Goal: Task Accomplishment & Management: Manage account settings

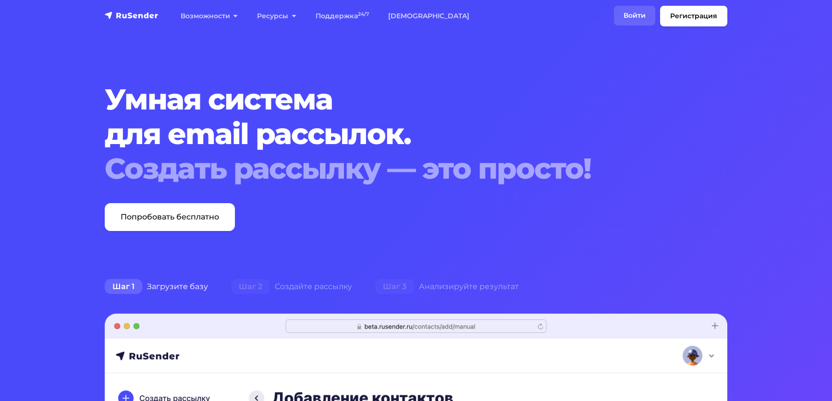
click at [614, 21] on link "Войти" at bounding box center [634, 16] width 41 height 20
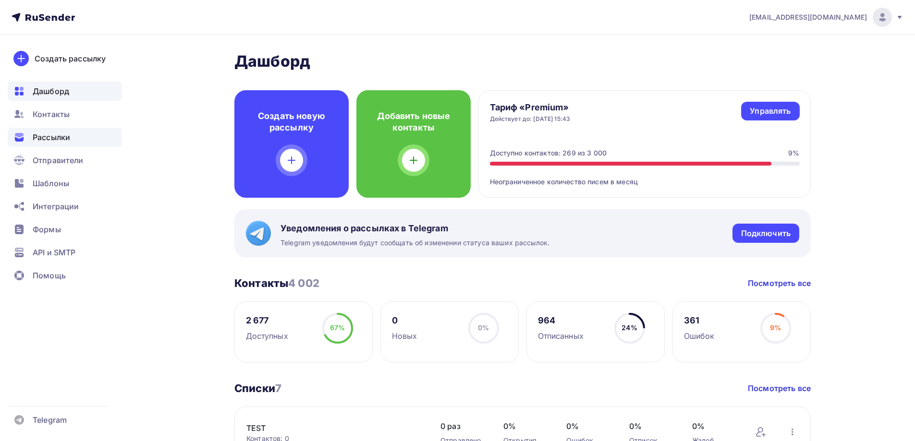
click at [58, 135] on span "Рассылки" at bounding box center [51, 138] width 37 height 12
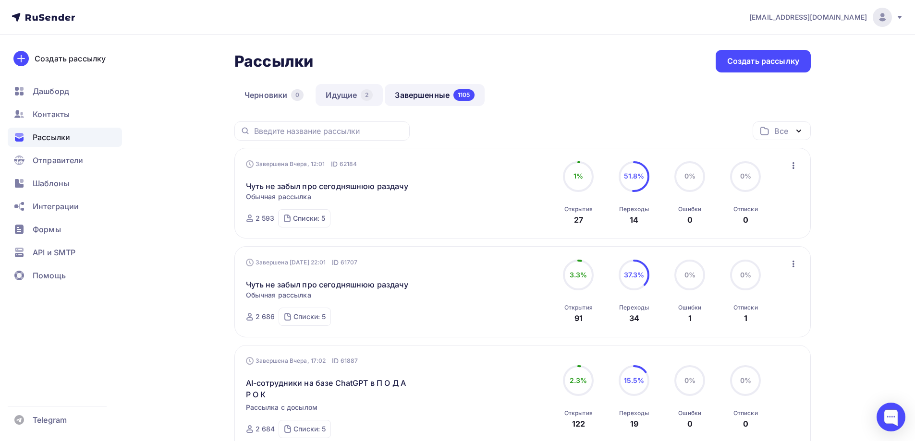
click at [347, 98] on link "Идущие 2" at bounding box center [349, 95] width 67 height 22
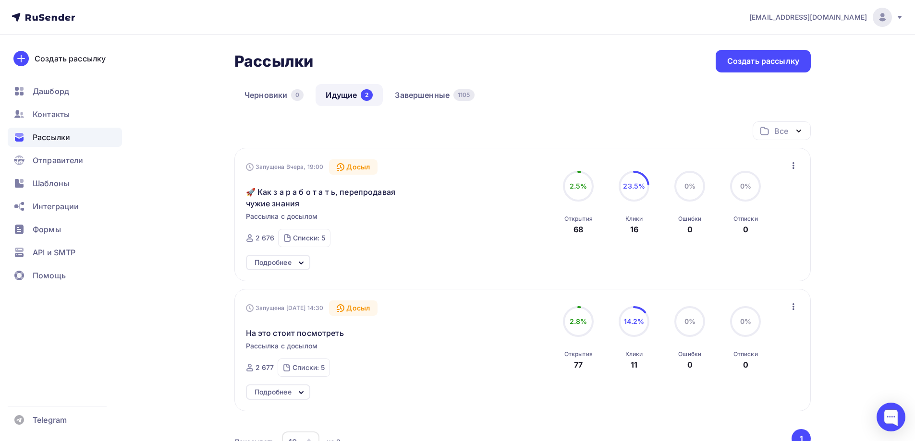
click at [291, 264] on div "Подробнее" at bounding box center [273, 263] width 37 height 12
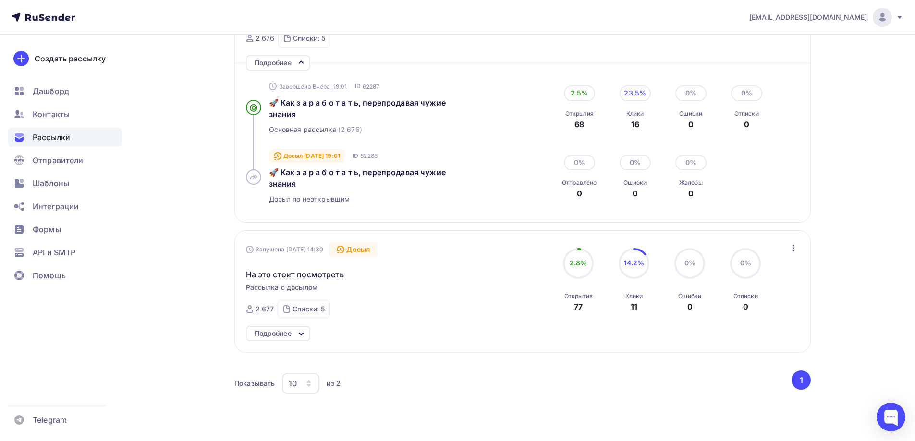
scroll to position [240, 0]
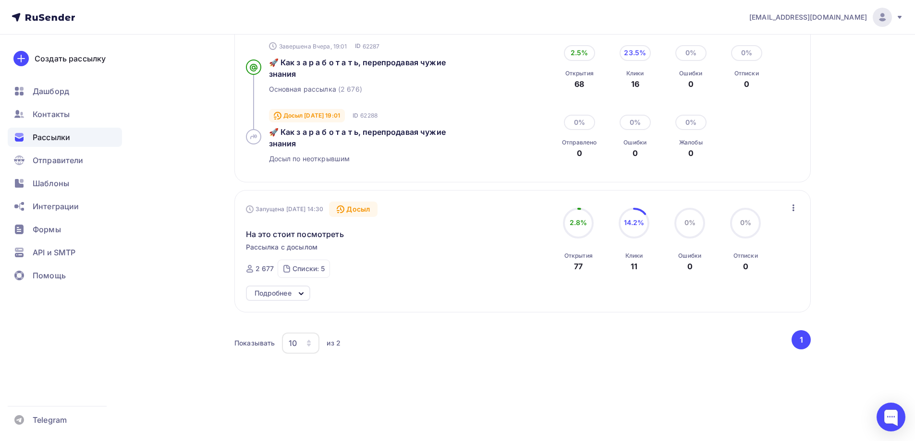
click at [293, 295] on div "Подробнее" at bounding box center [278, 293] width 64 height 15
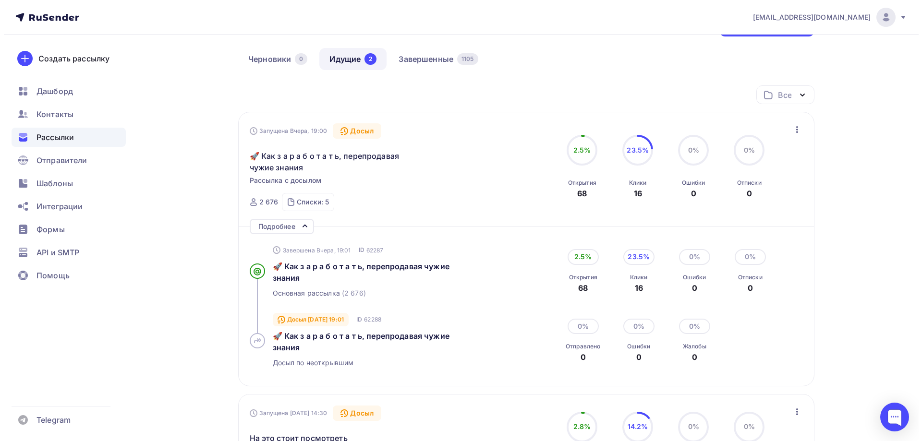
scroll to position [0, 0]
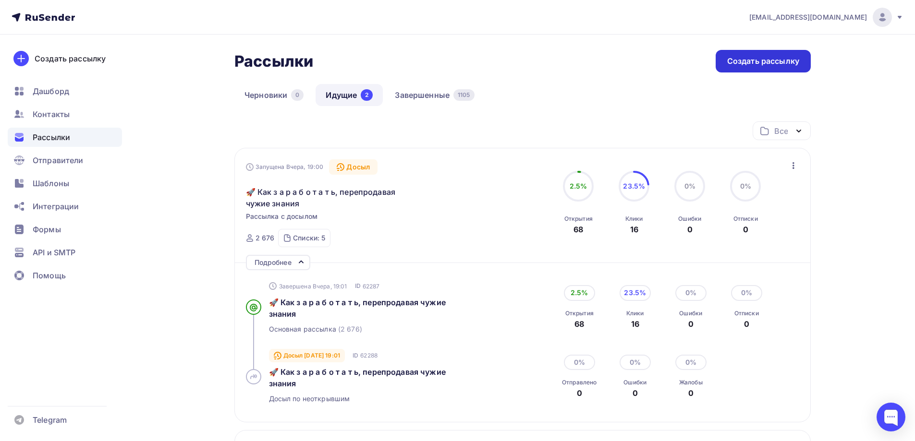
click at [744, 64] on div "Создать рассылку" at bounding box center [763, 61] width 72 height 11
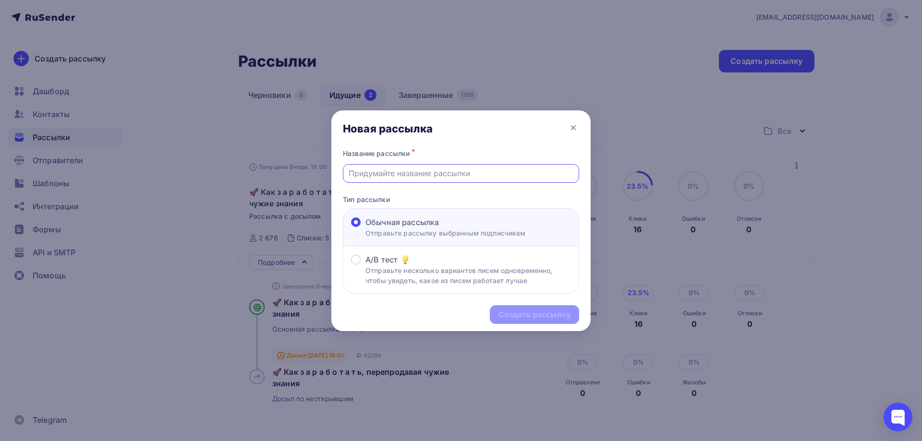
click at [387, 174] on input "text" at bounding box center [461, 174] width 225 height 12
drag, startPoint x: 460, startPoint y: 173, endPoint x: 350, endPoint y: 177, distance: 110.1
click at [350, 177] on input "Полностью готовая система" at bounding box center [461, 174] width 225 height 12
type input "Полностью готовая система"
click at [531, 315] on div "Создать рассылку" at bounding box center [535, 314] width 72 height 11
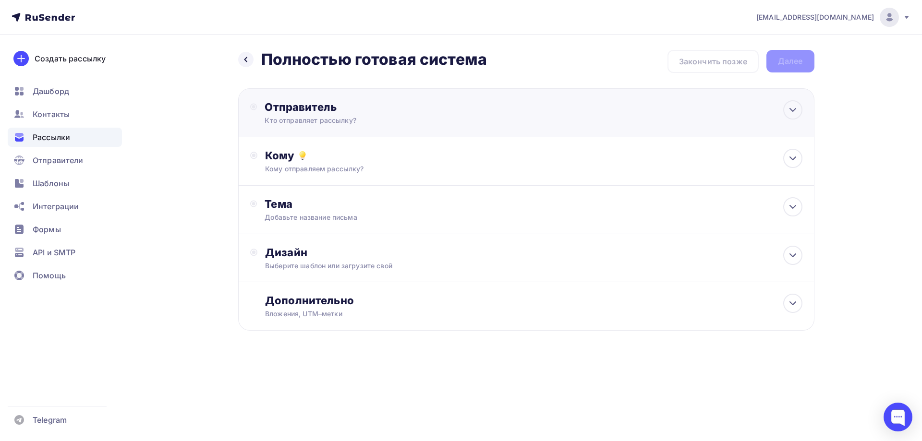
click at [301, 115] on div "Отправитель Кто отправляет рассылку? Email * [EMAIL_ADDRESS][DOMAIN_NAME] [EMAI…" at bounding box center [369, 112] width 208 height 25
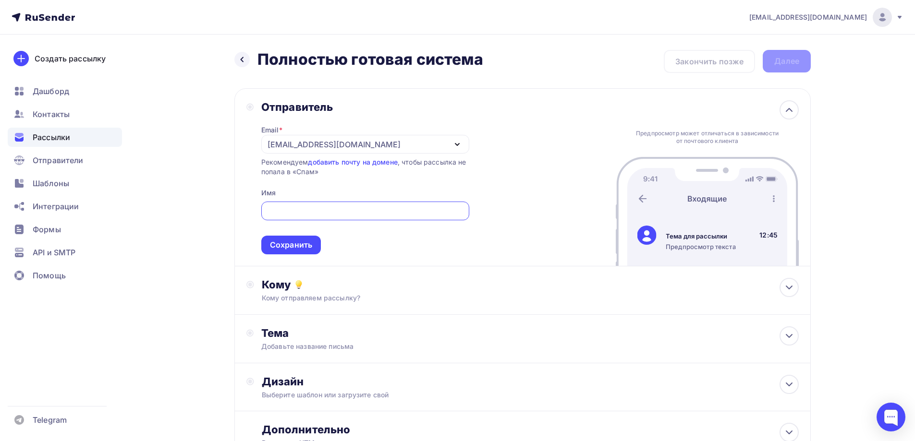
click at [297, 146] on div "[EMAIL_ADDRESS][DOMAIN_NAME]" at bounding box center [334, 145] width 133 height 12
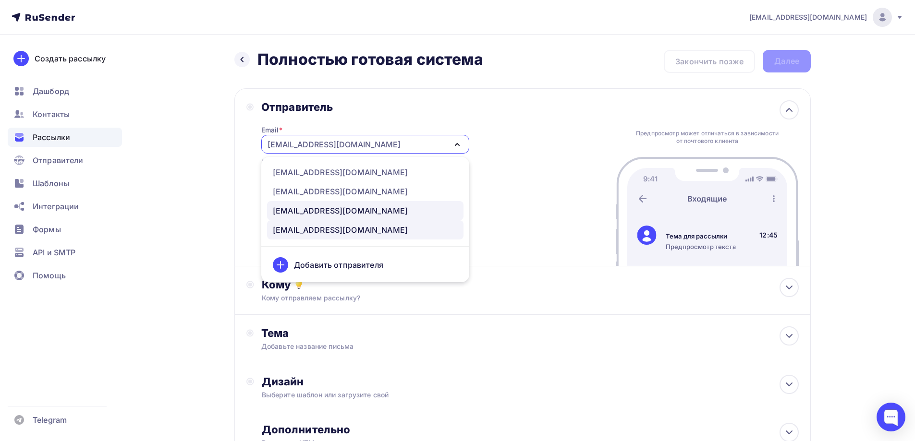
click at [294, 207] on div "[EMAIL_ADDRESS][DOMAIN_NAME]" at bounding box center [340, 211] width 135 height 12
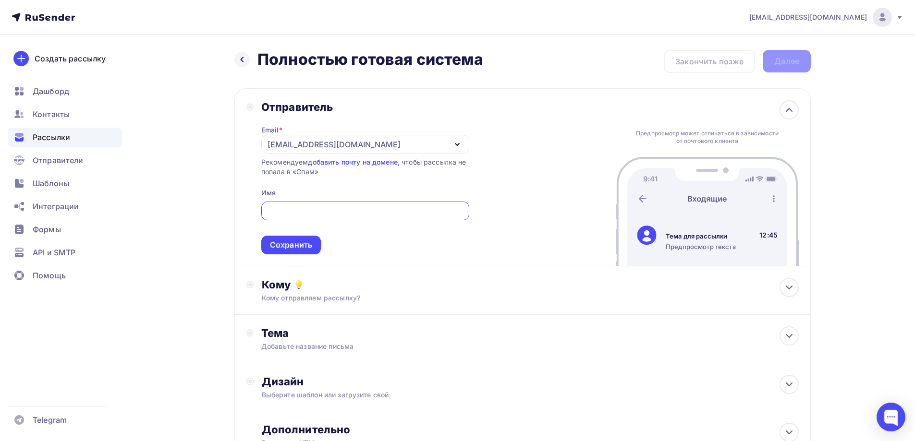
click at [289, 211] on input "text" at bounding box center [365, 212] width 197 height 12
type input "[PERSON_NAME]"
click at [293, 245] on div "Сохранить" at bounding box center [291, 245] width 42 height 11
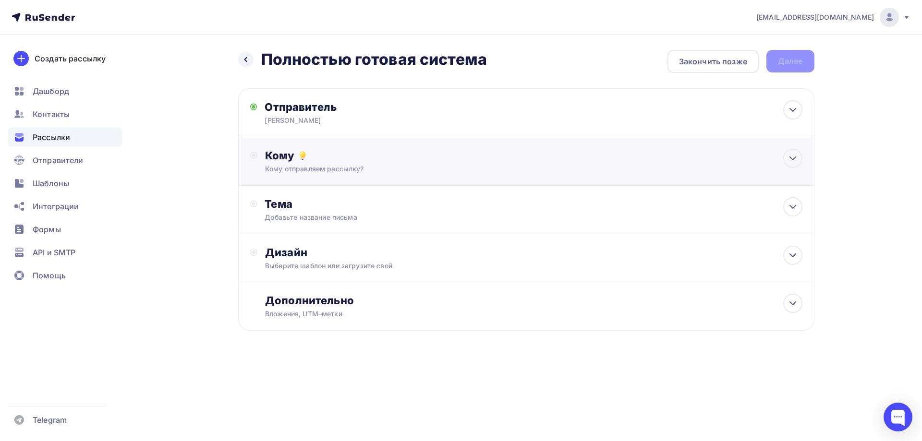
click at [282, 164] on div "Кому Кому отправляем рассылку? Списки получателей Выберите список Все списки id…" at bounding box center [533, 161] width 537 height 25
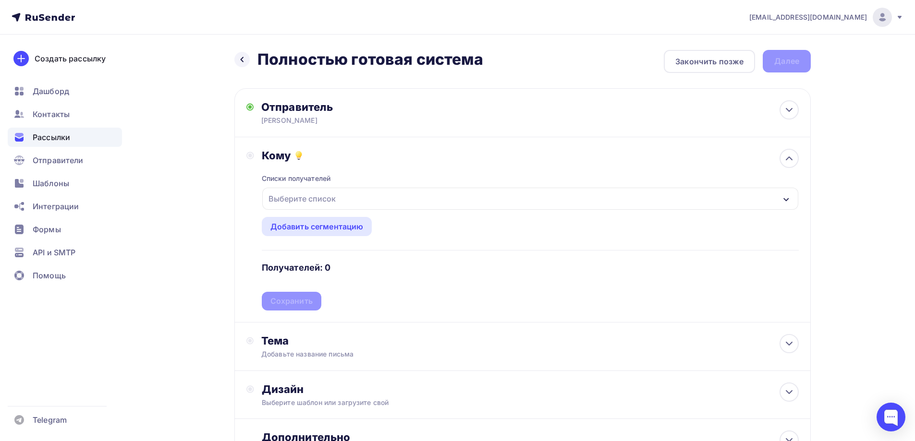
click at [296, 193] on div "Выберите список" at bounding box center [302, 198] width 75 height 17
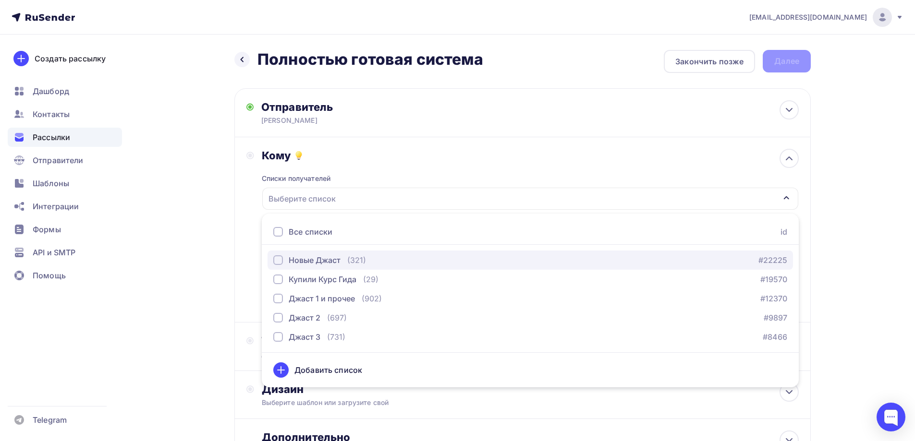
click at [278, 259] on div "button" at bounding box center [278, 261] width 10 height 10
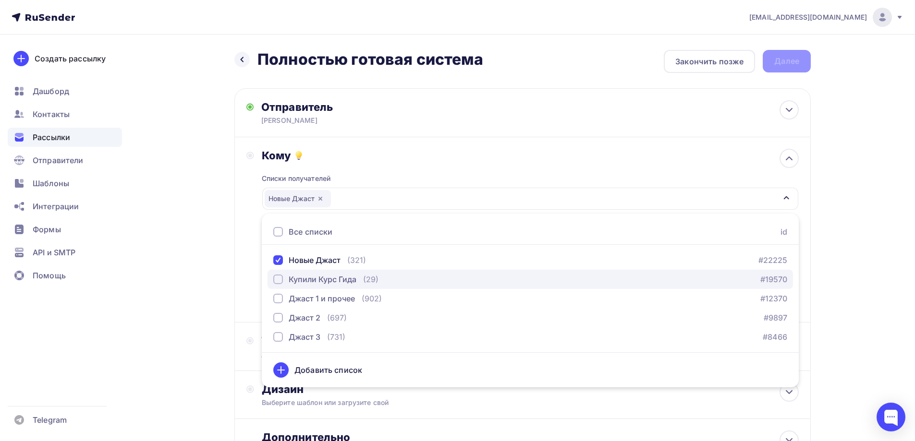
click at [278, 279] on div "button" at bounding box center [278, 280] width 10 height 10
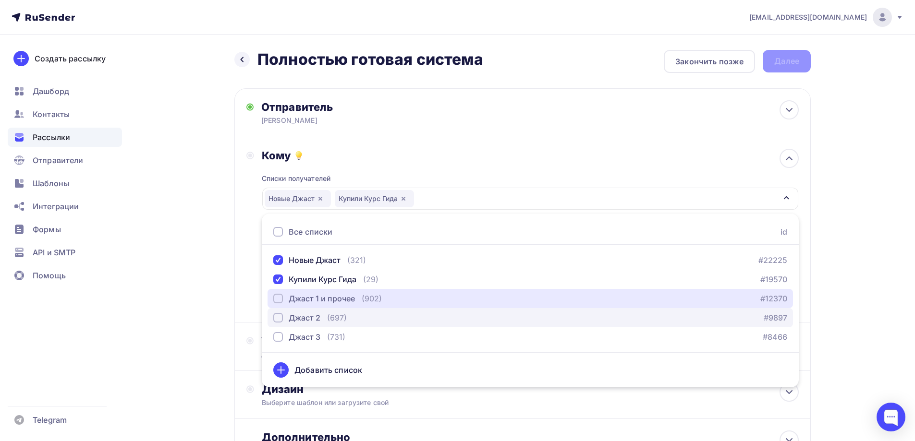
drag, startPoint x: 277, startPoint y: 294, endPoint x: 277, endPoint y: 314, distance: 19.7
click at [277, 295] on div "button" at bounding box center [278, 299] width 10 height 10
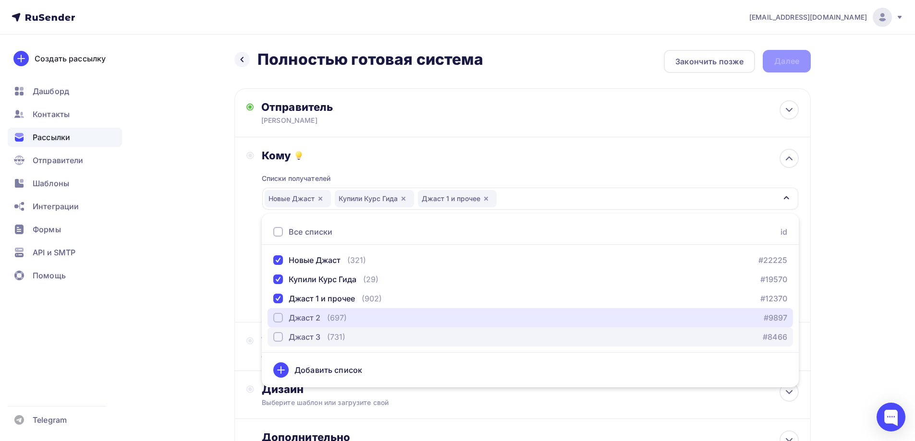
drag, startPoint x: 277, startPoint y: 315, endPoint x: 276, endPoint y: 331, distance: 16.4
click at [277, 317] on div "button" at bounding box center [278, 318] width 10 height 10
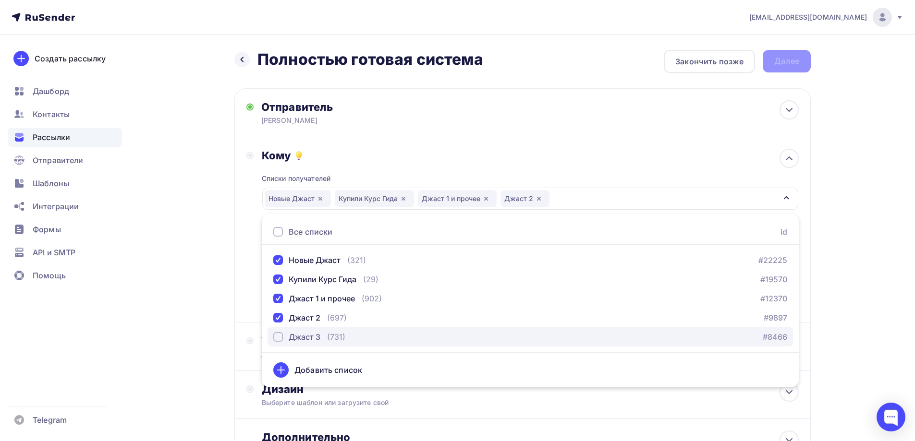
click at [277, 336] on div "button" at bounding box center [278, 337] width 10 height 10
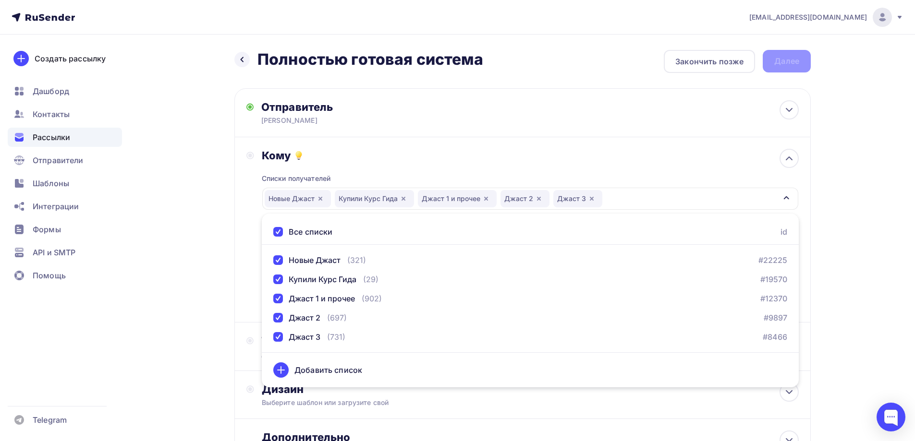
click at [204, 317] on div "Назад Полностью готовая система Полностью готовая система Закончить позже Далее…" at bounding box center [457, 282] width 787 height 495
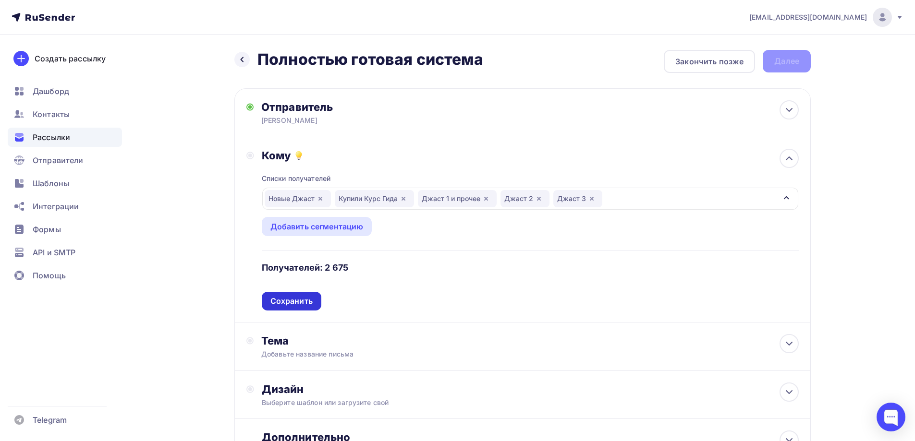
click at [284, 295] on div "Сохранить" at bounding box center [292, 301] width 60 height 19
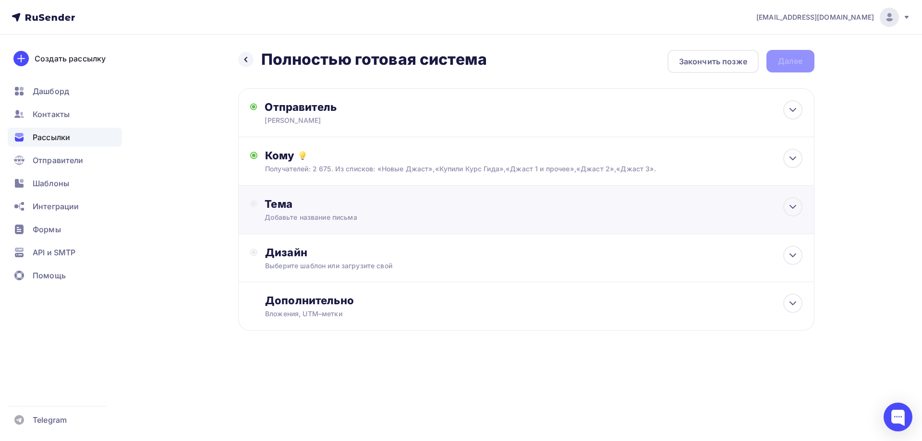
click at [280, 217] on div "Добавьте название письма" at bounding box center [350, 218] width 171 height 10
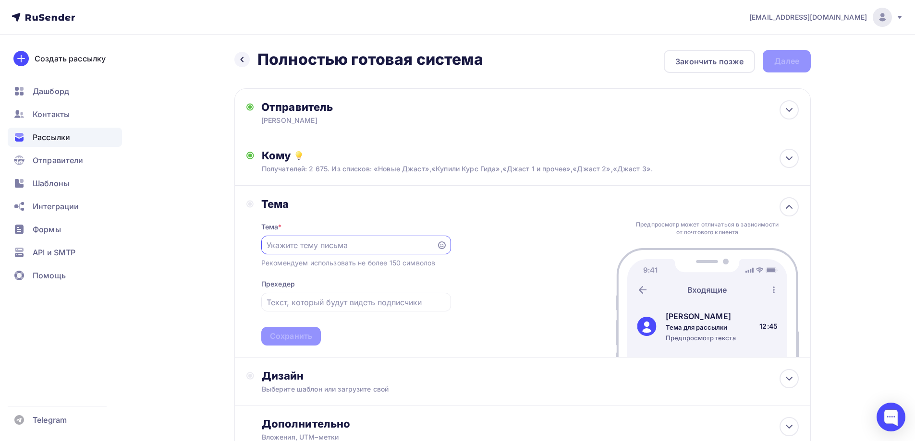
paste input "Полностью готовая система"
type input "Полностью готовая система"
click at [292, 334] on div "Сохранить" at bounding box center [291, 336] width 42 height 11
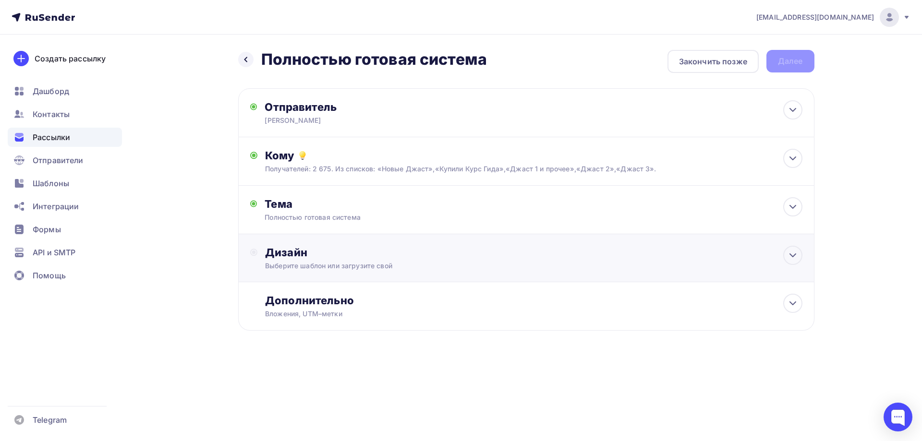
click at [286, 254] on div "Дизайн" at bounding box center [533, 252] width 537 height 13
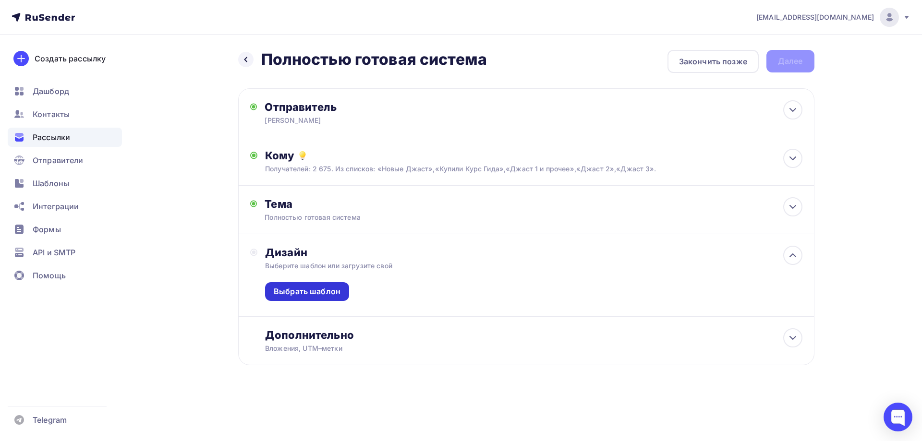
click at [292, 295] on div "Выбрать шаблон" at bounding box center [307, 291] width 67 height 11
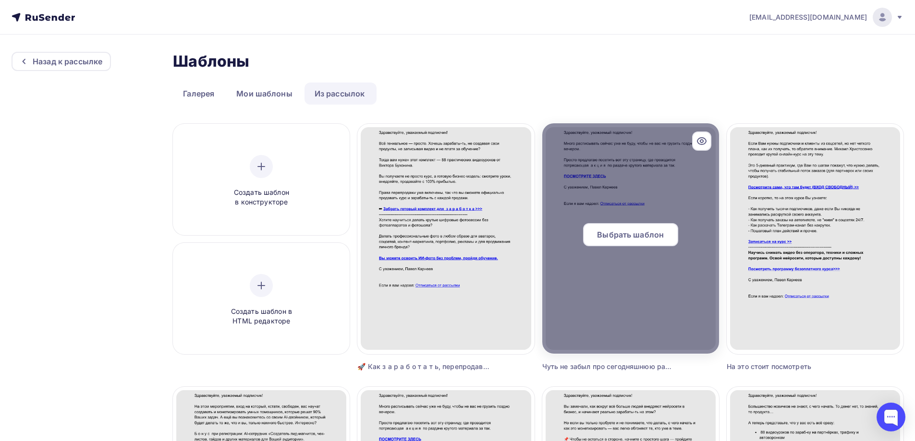
click at [612, 234] on span "Выбрать шаблон" at bounding box center [630, 235] width 67 height 12
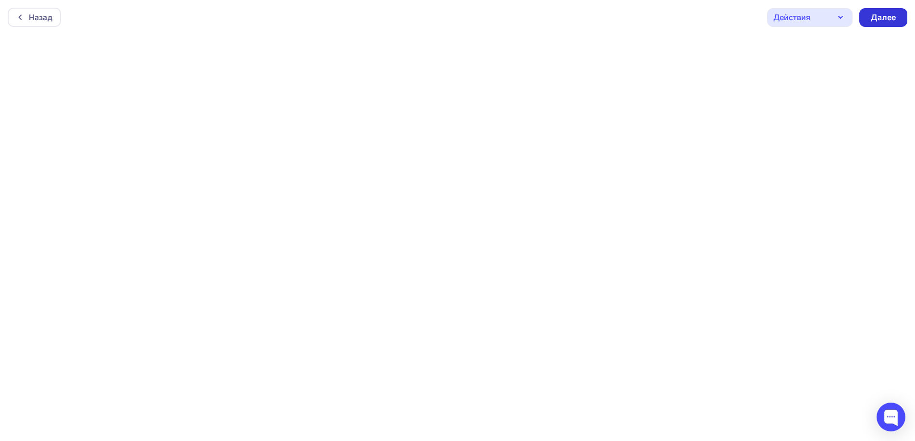
click at [879, 19] on div "Далее" at bounding box center [883, 17] width 25 height 11
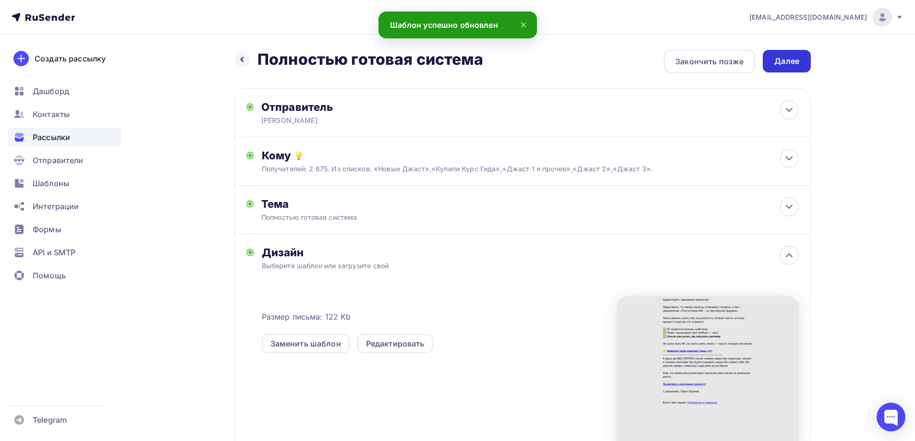
click at [777, 62] on div "Далее" at bounding box center [786, 61] width 25 height 11
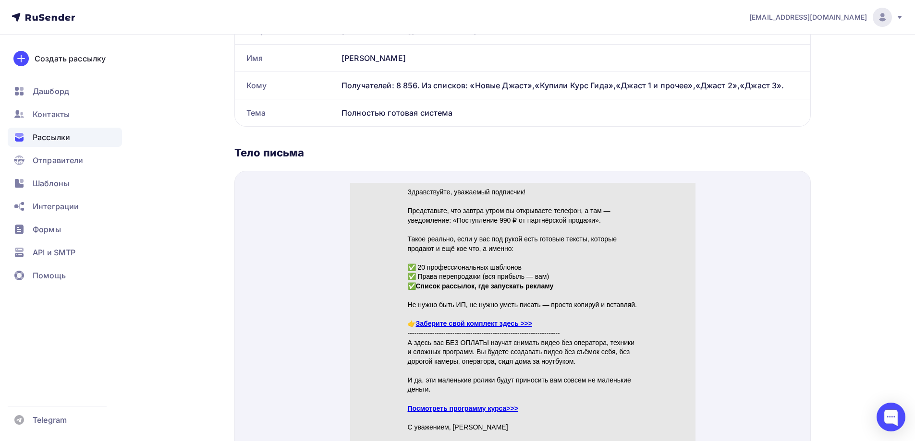
scroll to position [288, 0]
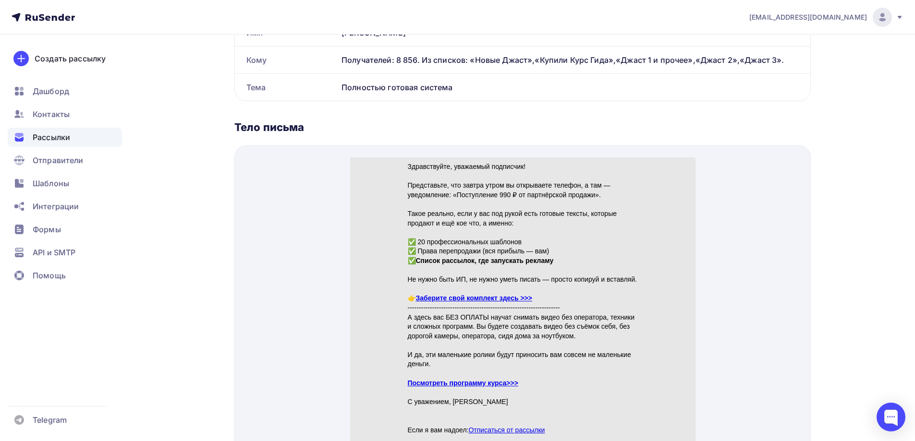
click at [475, 286] on link "Заберите свой комплект здесь >>>" at bounding box center [473, 287] width 116 height 8
click at [462, 373] on link "Посмотреть программу курса>>>" at bounding box center [462, 372] width 110 height 8
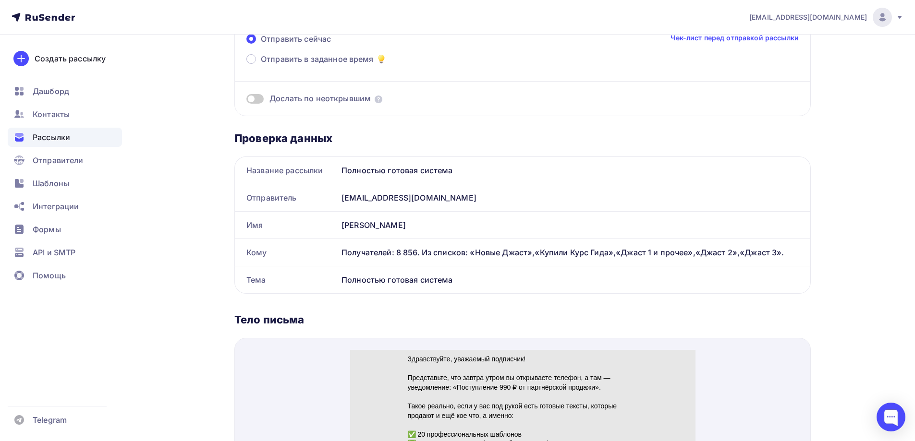
scroll to position [48, 0]
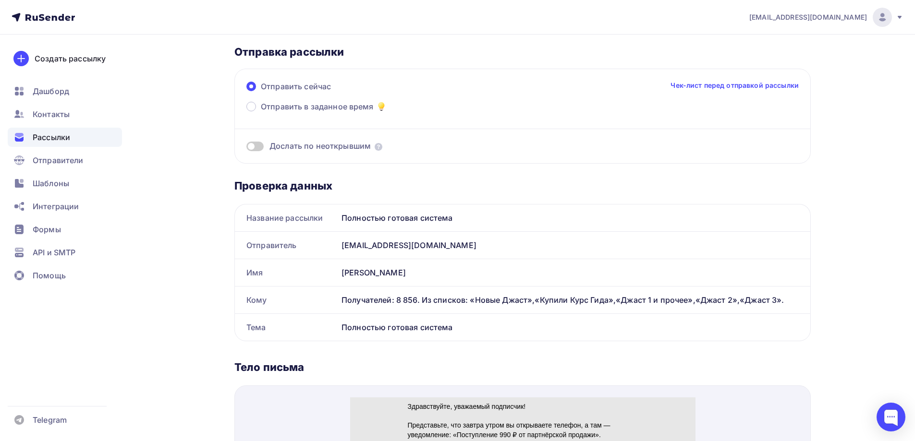
click at [261, 145] on span at bounding box center [254, 147] width 17 height 10
click at [246, 148] on input "checkbox" at bounding box center [246, 148] width 0 height 0
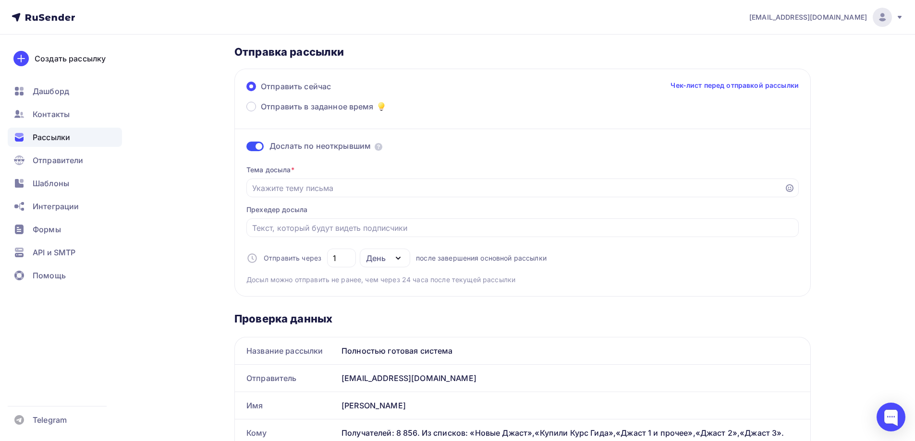
drag, startPoint x: 456, startPoint y: 350, endPoint x: 342, endPoint y: 349, distance: 113.8
click at [343, 349] on div "Полностью готовая система" at bounding box center [574, 351] width 473 height 27
copy div "Полностью готовая система"
paste input "Полностью готовая система"
type input "Полностью готовая система"
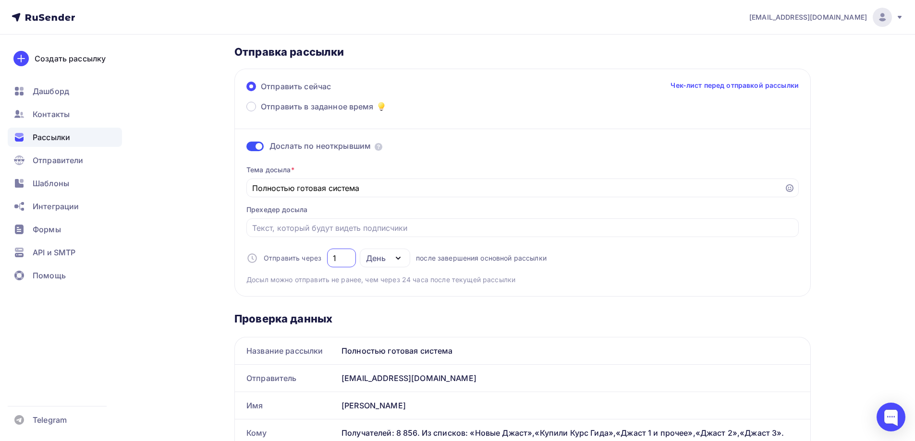
click at [339, 259] on input "1" at bounding box center [342, 259] width 18 height 12
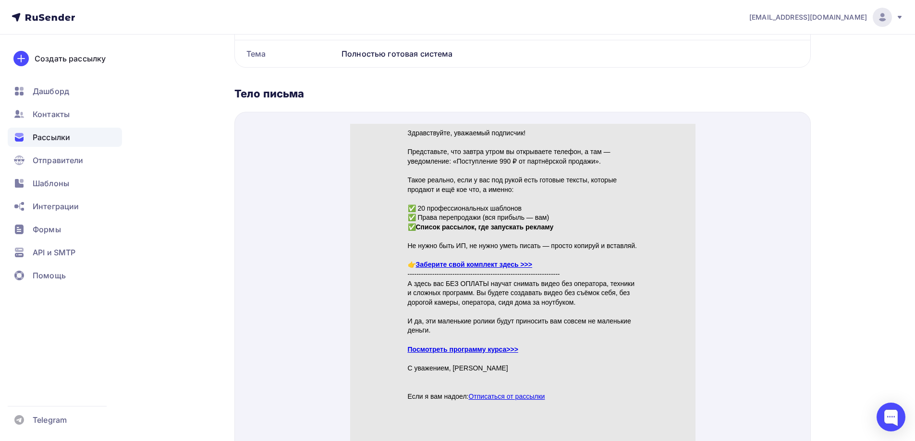
scroll to position [480, 0]
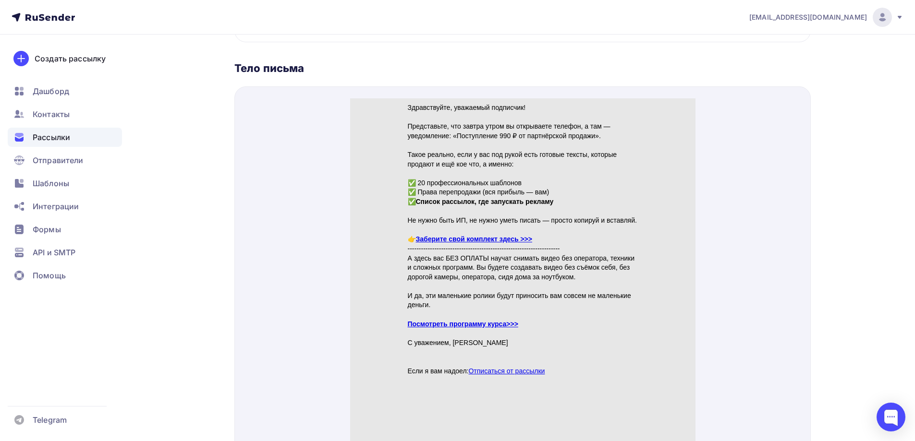
type input "2"
click at [513, 224] on link "Заберите свой комплект здесь >>>" at bounding box center [473, 228] width 116 height 8
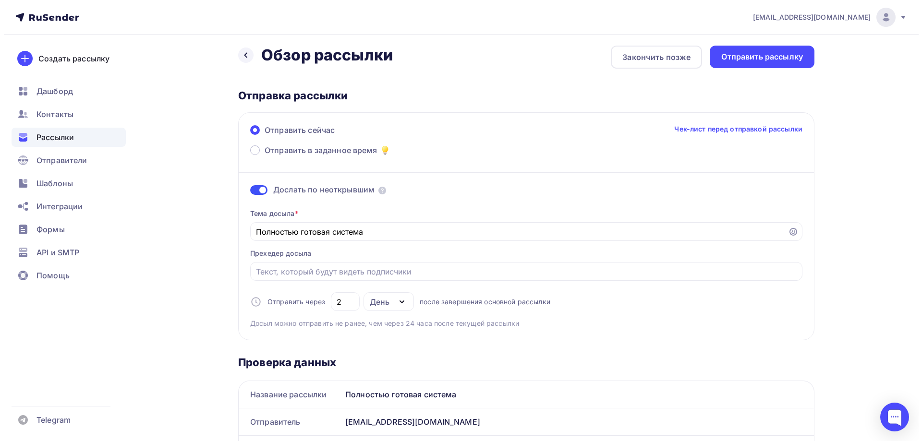
scroll to position [0, 0]
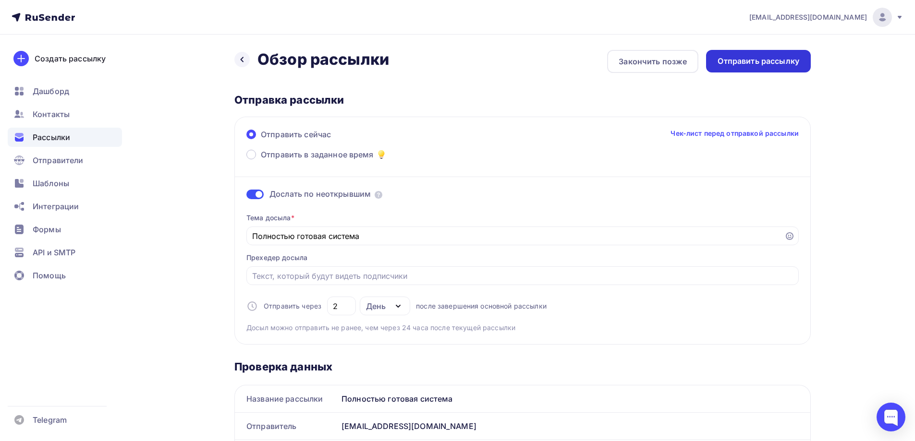
click at [778, 61] on div "Отправить рассылку" at bounding box center [759, 61] width 82 height 11
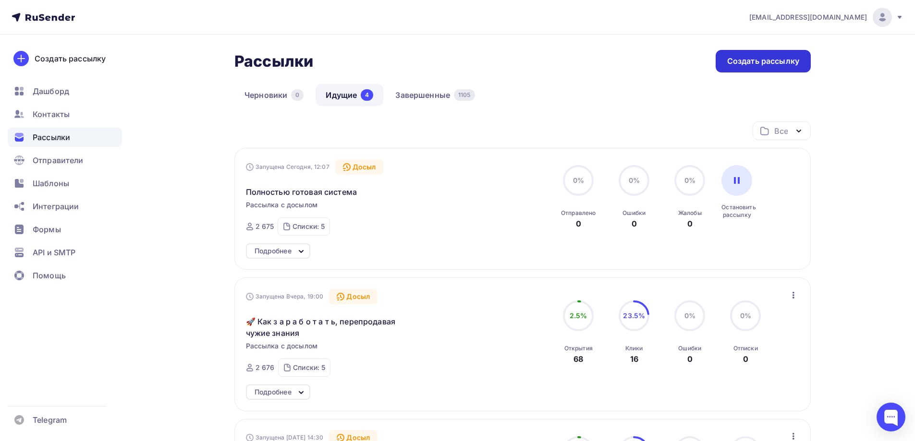
click at [759, 64] on div "Создать рассылку" at bounding box center [763, 61] width 72 height 11
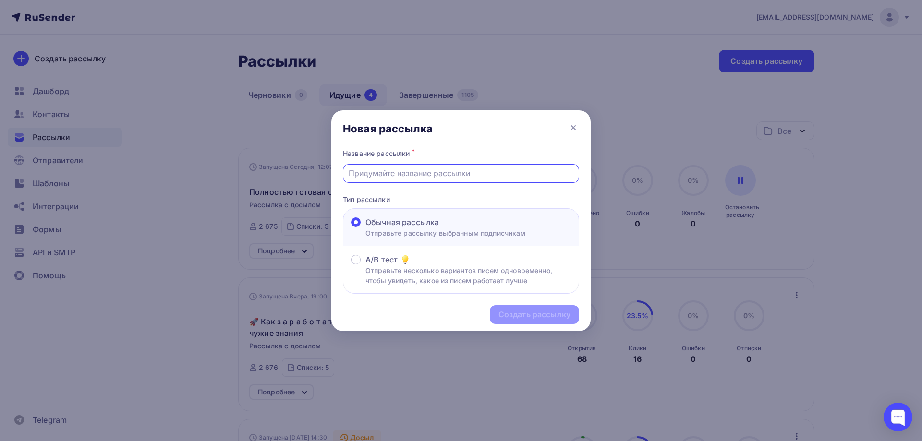
click at [381, 174] on input "text" at bounding box center [461, 174] width 225 height 12
type input "'"
drag, startPoint x: 452, startPoint y: 171, endPoint x: 344, endPoint y: 175, distance: 108.6
click at [344, 175] on div "Этого доктора знают все!" at bounding box center [461, 173] width 236 height 19
type input "Этого доктора знают все!"
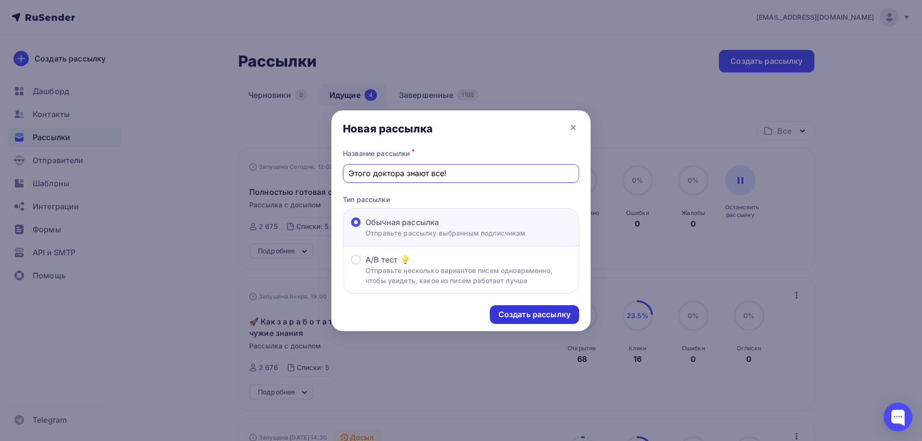
click at [532, 318] on div "Создать рассылку" at bounding box center [535, 314] width 72 height 11
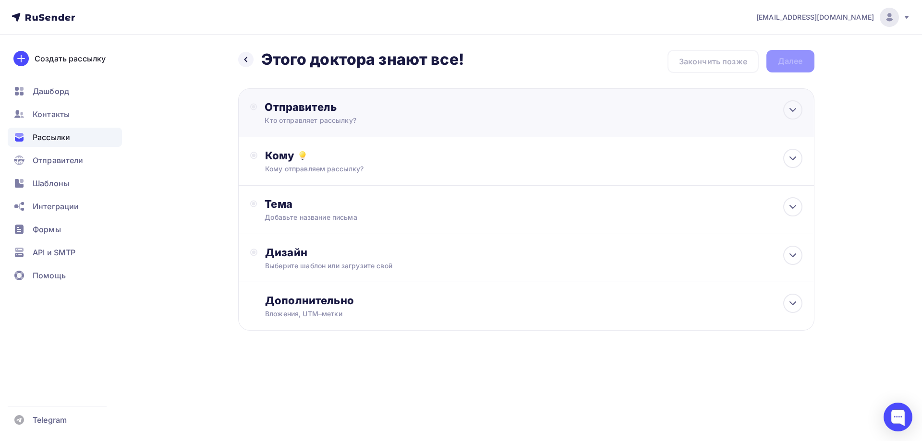
click at [318, 119] on div "Кто отправляет рассылку?" at bounding box center [358, 121] width 187 height 10
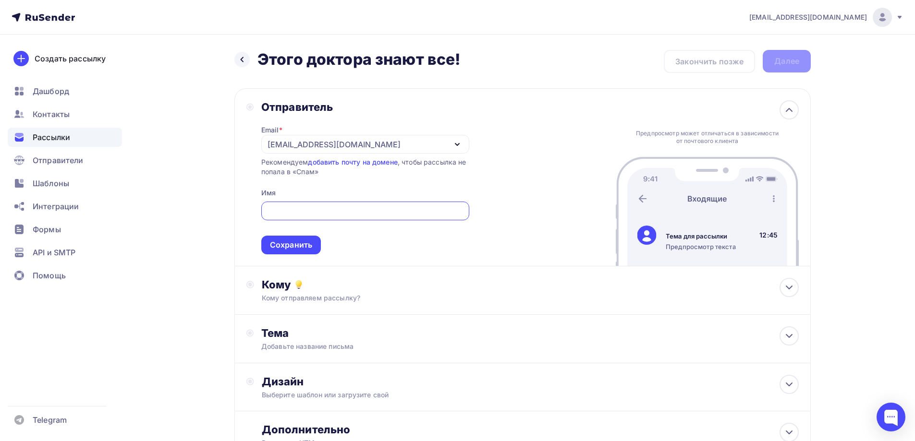
click at [316, 138] on div "[EMAIL_ADDRESS][DOMAIN_NAME]" at bounding box center [365, 144] width 208 height 19
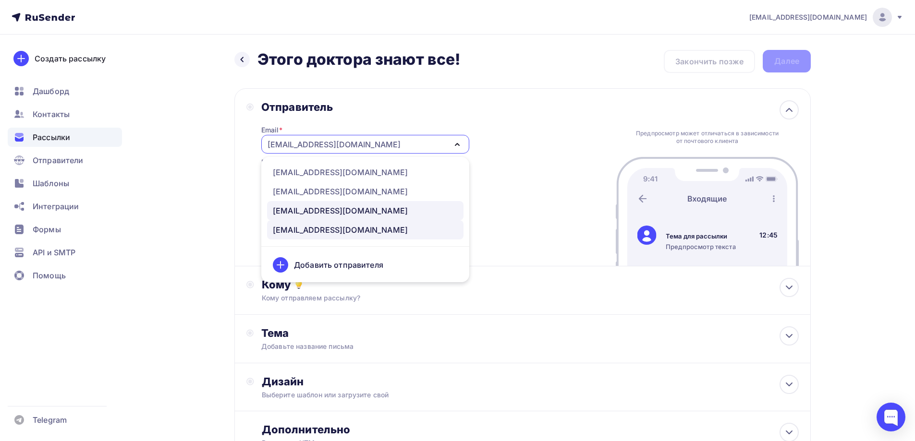
click at [303, 210] on div "[EMAIL_ADDRESS][DOMAIN_NAME]" at bounding box center [340, 211] width 135 height 12
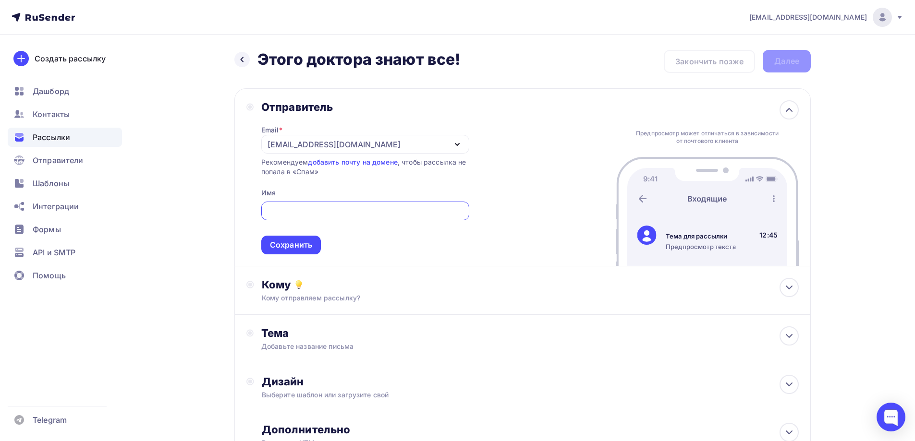
click at [285, 211] on input "text" at bounding box center [365, 212] width 197 height 12
type input "[PERSON_NAME]"
click at [285, 247] on div "Сохранить" at bounding box center [291, 245] width 42 height 11
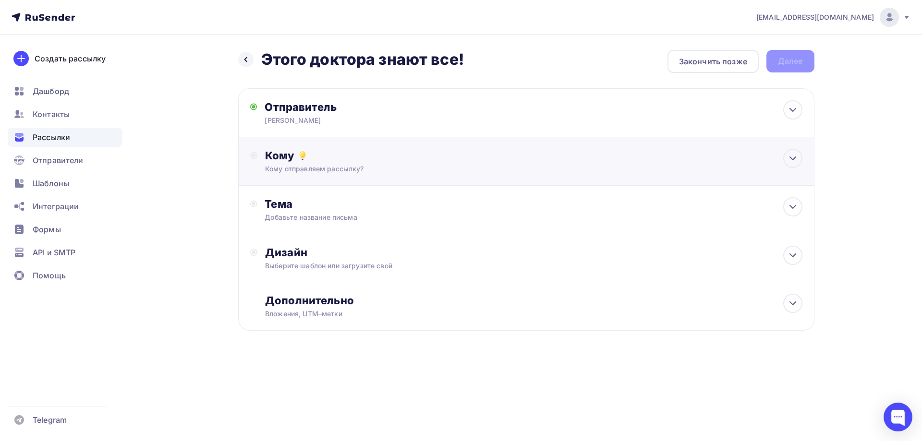
click at [300, 170] on div "Кому отправляем рассылку?" at bounding box center [507, 169] width 484 height 10
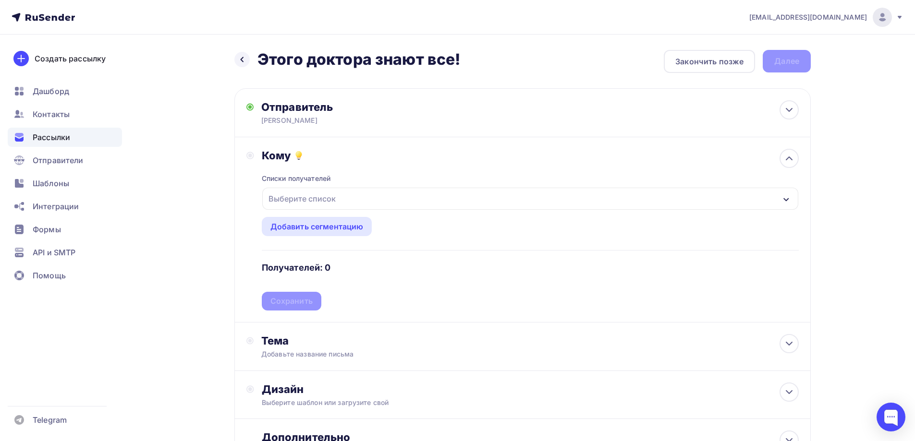
click at [289, 197] on div "Выберите список" at bounding box center [302, 198] width 75 height 17
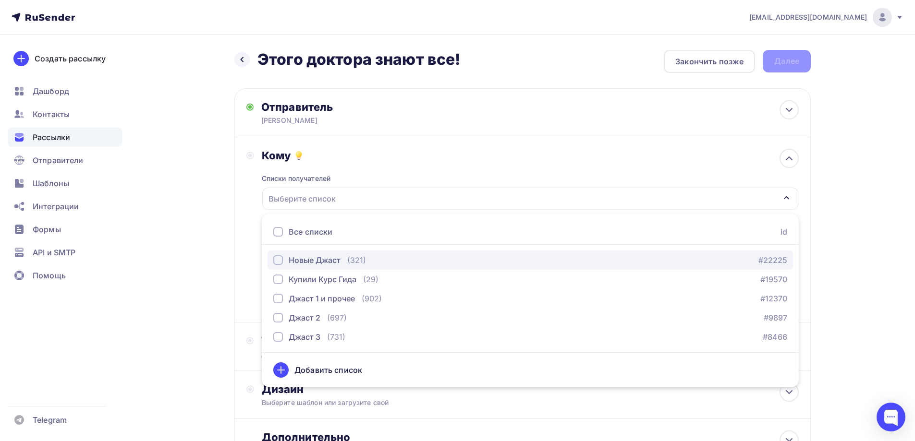
click at [281, 262] on div "button" at bounding box center [278, 261] width 10 height 10
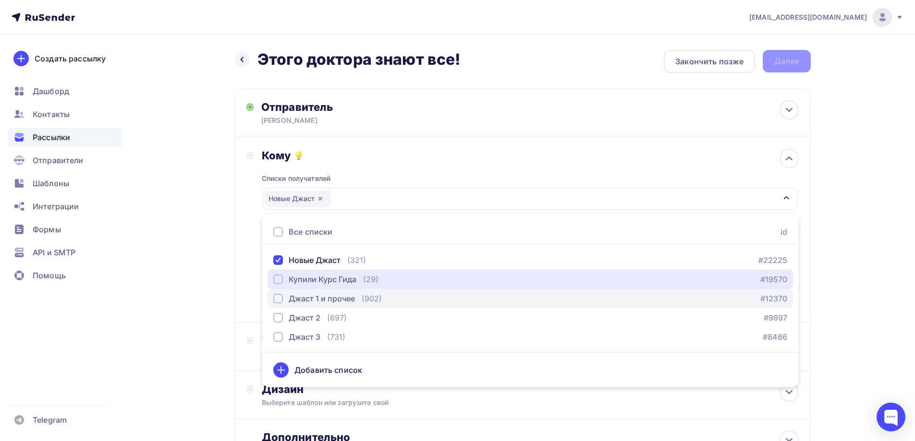
drag, startPoint x: 280, startPoint y: 279, endPoint x: 279, endPoint y: 290, distance: 11.5
click at [280, 280] on div "button" at bounding box center [278, 280] width 10 height 10
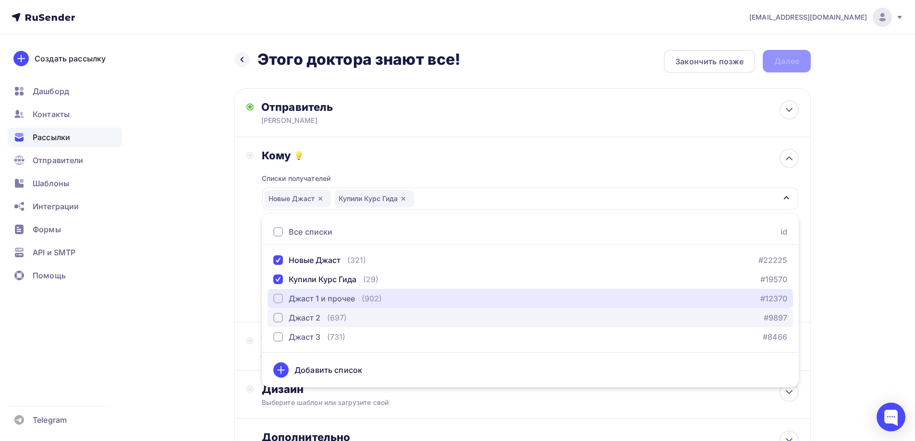
drag, startPoint x: 278, startPoint y: 298, endPoint x: 276, endPoint y: 313, distance: 14.5
click at [278, 300] on div "button" at bounding box center [278, 299] width 10 height 10
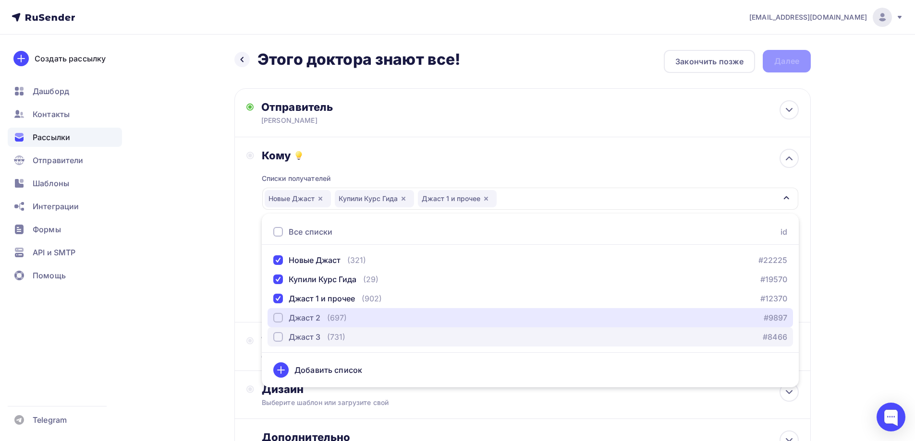
drag, startPoint x: 276, startPoint y: 315, endPoint x: 276, endPoint y: 330, distance: 15.9
click at [276, 319] on div "button" at bounding box center [278, 318] width 10 height 10
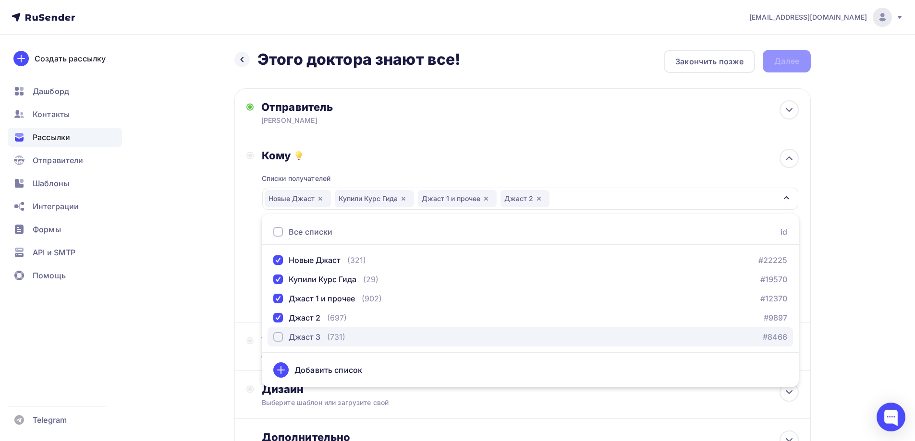
click at [276, 337] on div "button" at bounding box center [278, 337] width 10 height 10
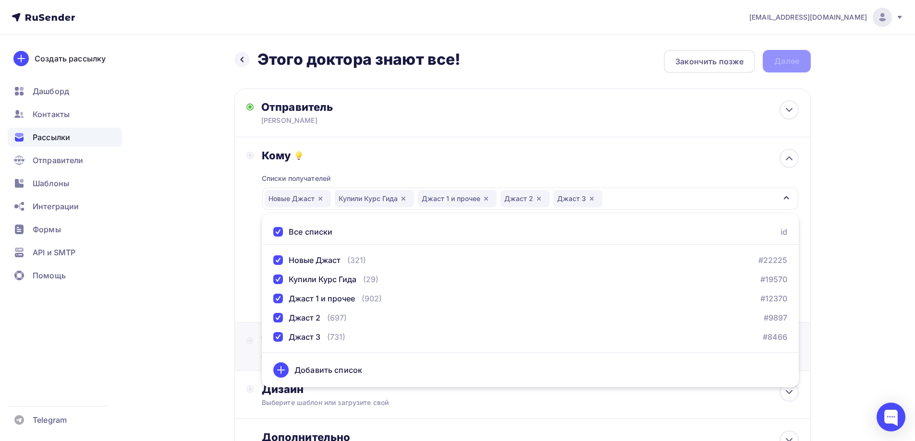
click at [236, 331] on div "Тема Добавьте название письма Тема * Рекомендуем использовать не более 150 симв…" at bounding box center [522, 347] width 576 height 49
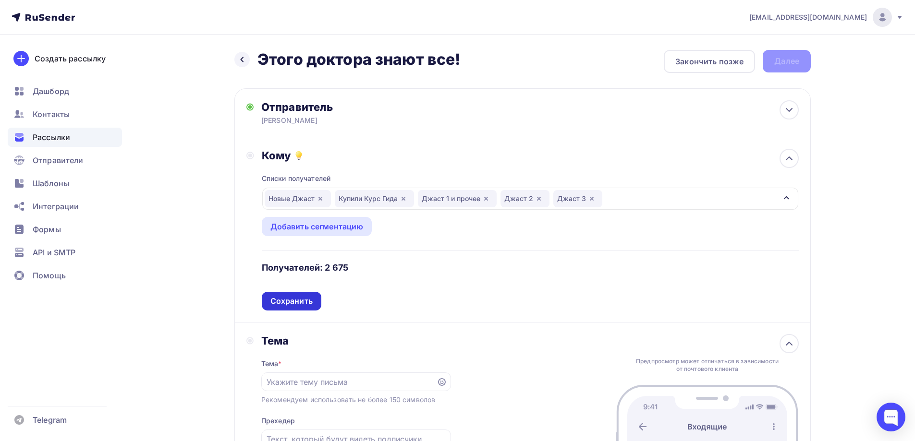
click at [289, 303] on div "Сохранить" at bounding box center [291, 301] width 42 height 11
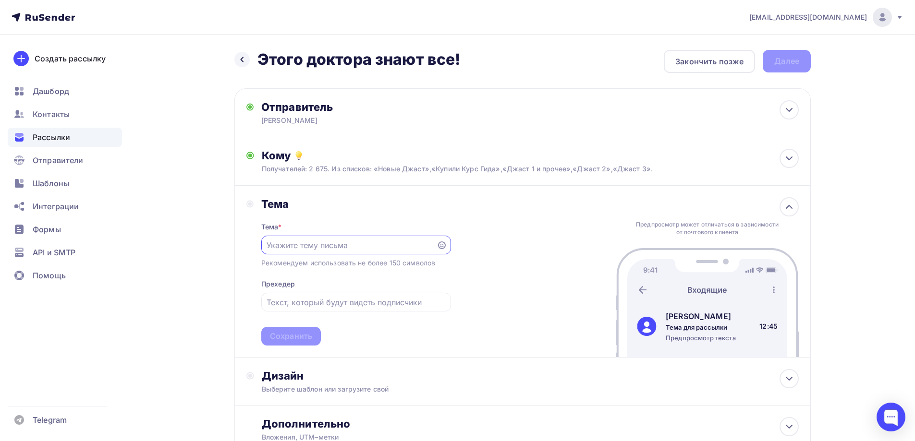
paste input "Этого доктора знают все!"
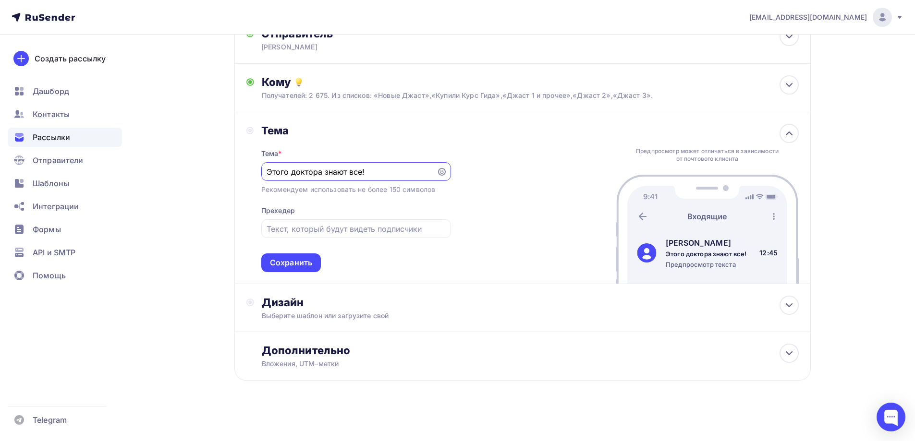
scroll to position [75, 0]
type input "Этого доктора знают все!"
click at [285, 267] on div "Сохранить" at bounding box center [291, 261] width 42 height 11
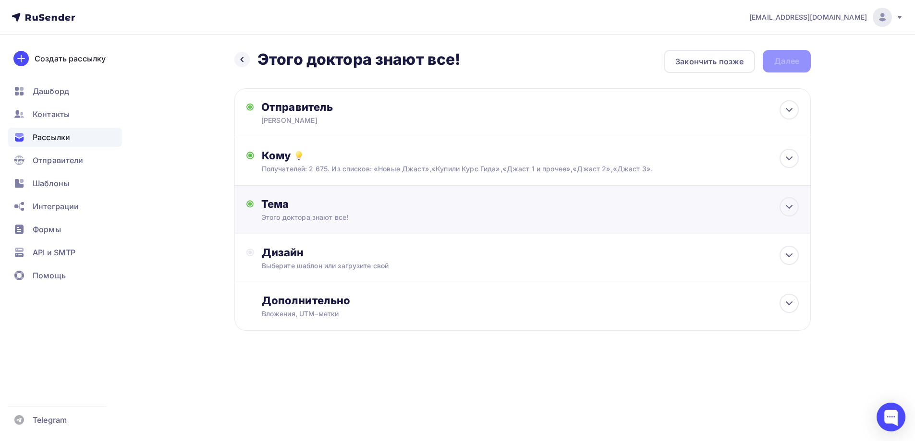
scroll to position [0, 0]
click at [286, 262] on div "Выберите шаблон или загрузите свой" at bounding box center [507, 266] width 484 height 10
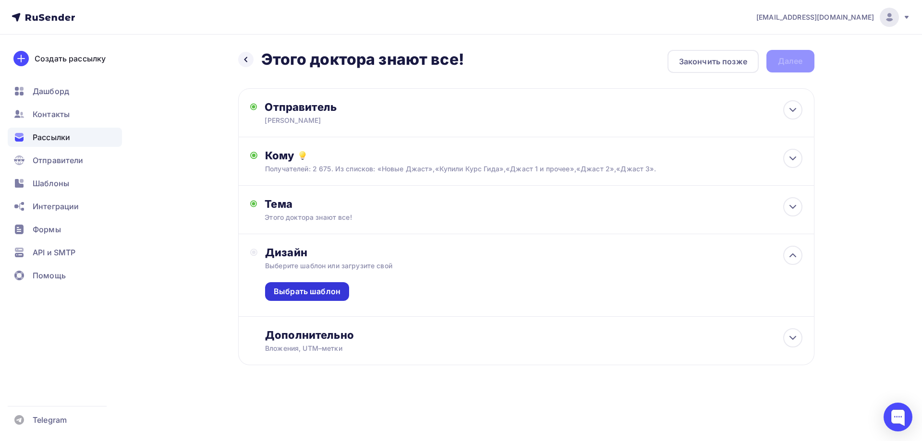
click at [296, 290] on div "Выбрать шаблон" at bounding box center [307, 291] width 67 height 11
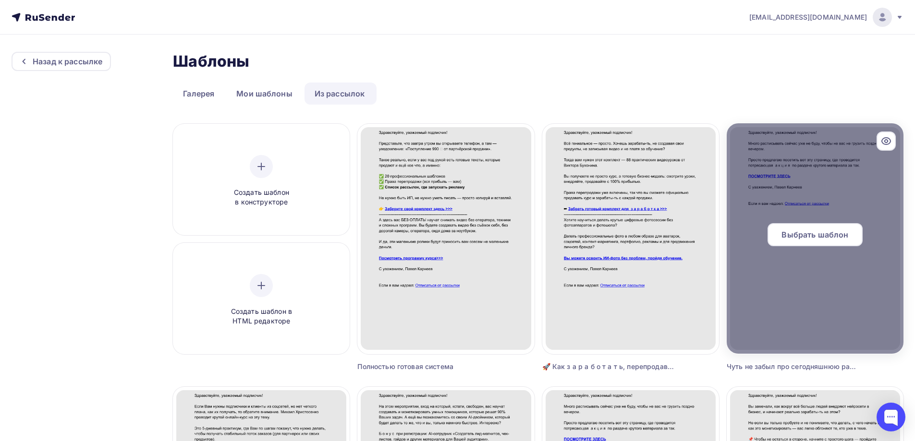
click at [836, 234] on span "Выбрать шаблон" at bounding box center [815, 235] width 67 height 12
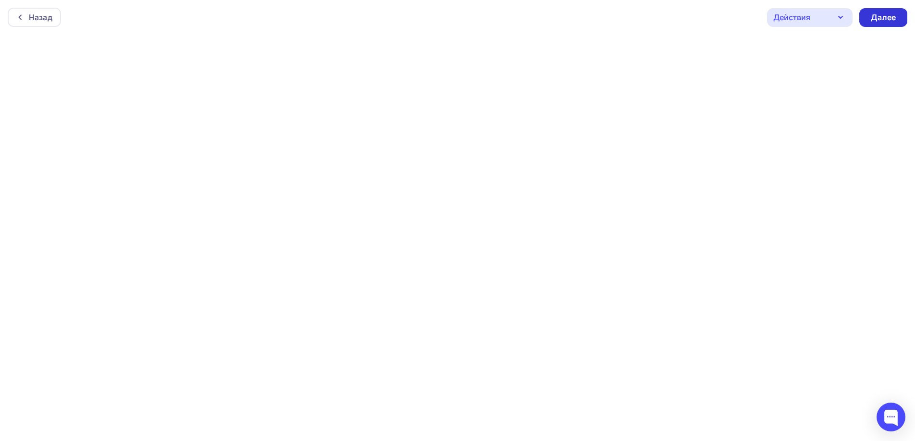
click at [883, 19] on div "Далее" at bounding box center [883, 17] width 25 height 11
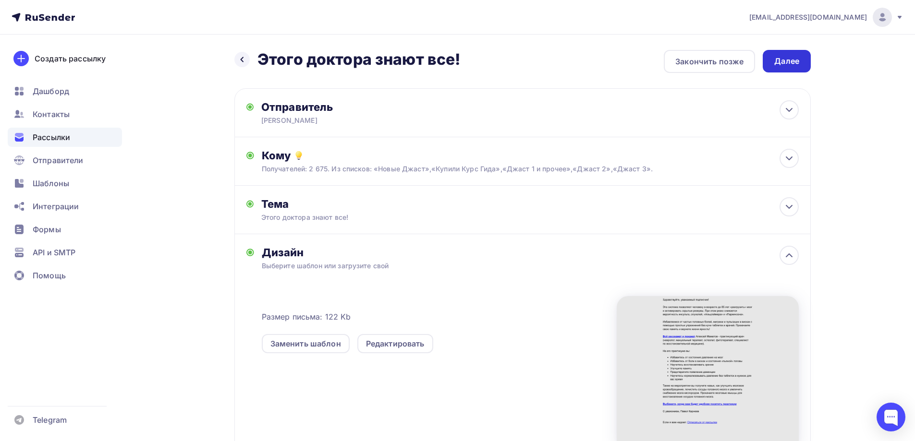
click at [771, 61] on div "Далее" at bounding box center [787, 61] width 48 height 23
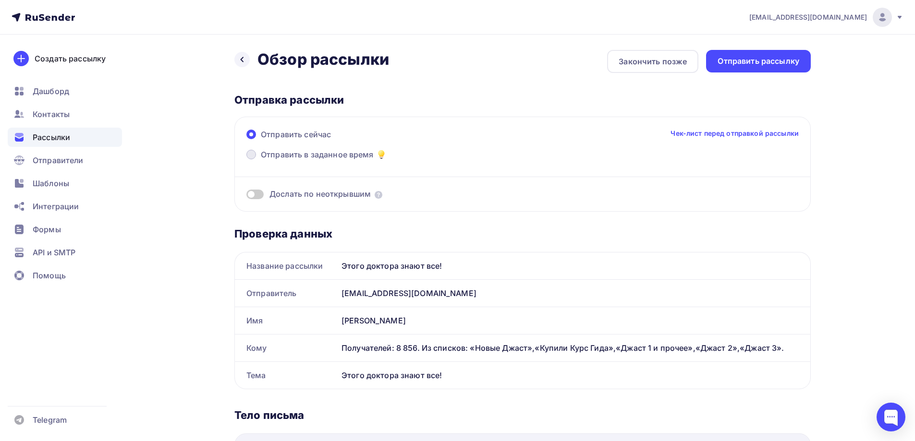
click at [252, 154] on span at bounding box center [251, 155] width 10 height 10
click at [261, 160] on input "Отправить в заданное время" at bounding box center [261, 160] width 0 height 0
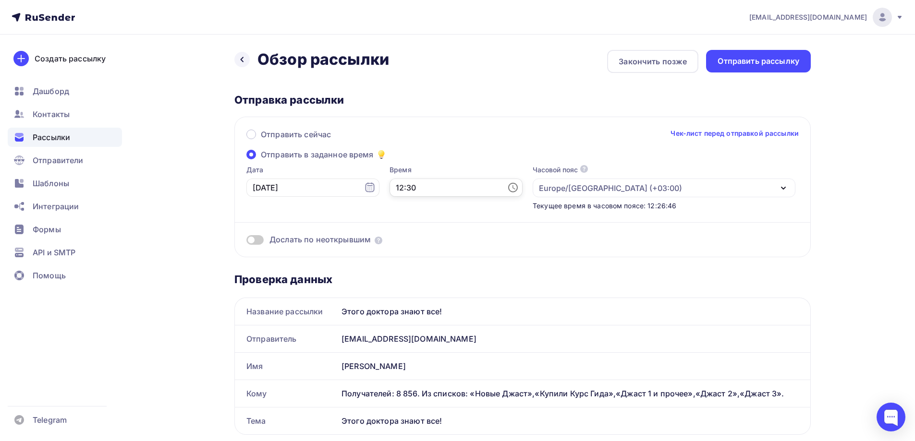
click at [400, 192] on input "12:30" at bounding box center [456, 188] width 133 height 18
click at [398, 263] on li "22" at bounding box center [403, 263] width 49 height 15
click at [452, 208] on li "00" at bounding box center [457, 205] width 49 height 15
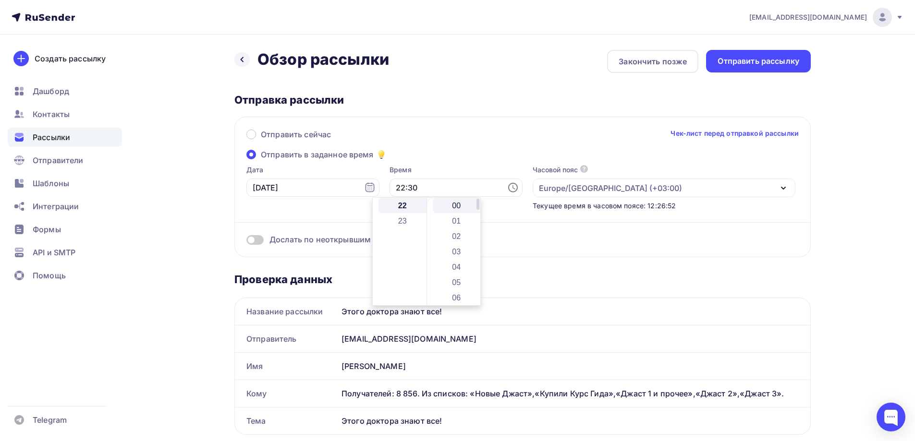
type input "22:00"
click at [259, 241] on span at bounding box center [254, 240] width 17 height 10
click at [246, 242] on input "checkbox" at bounding box center [246, 242] width 0 height 0
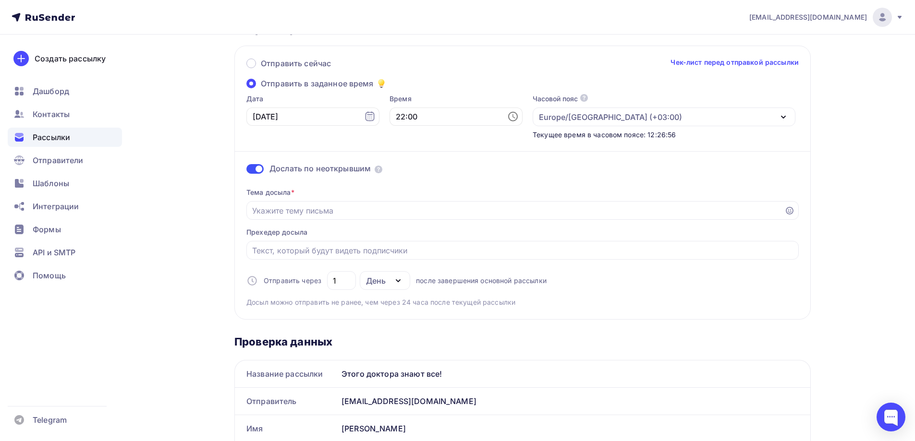
scroll to position [144, 0]
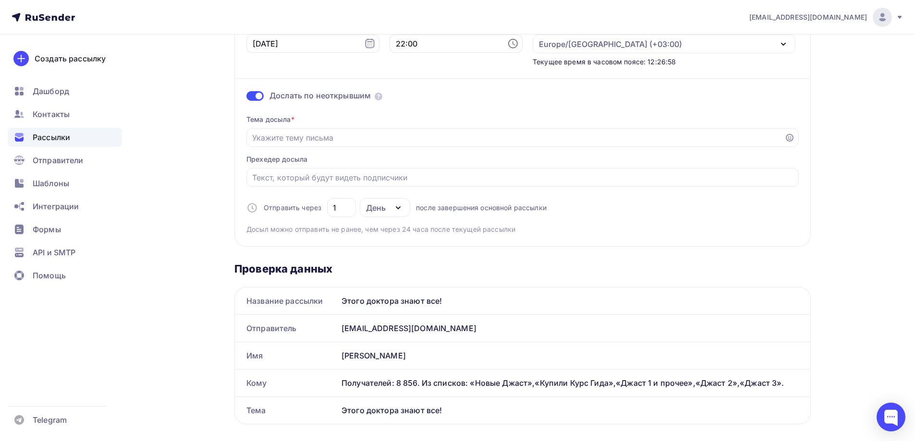
drag, startPoint x: 449, startPoint y: 299, endPoint x: 333, endPoint y: 302, distance: 115.8
click at [333, 302] on div "Название рассылки Этого доктора знают все!" at bounding box center [522, 301] width 575 height 27
copy div "Название рассылки Этого доктора знают все!"
paste input "Этого доктора знают все!"
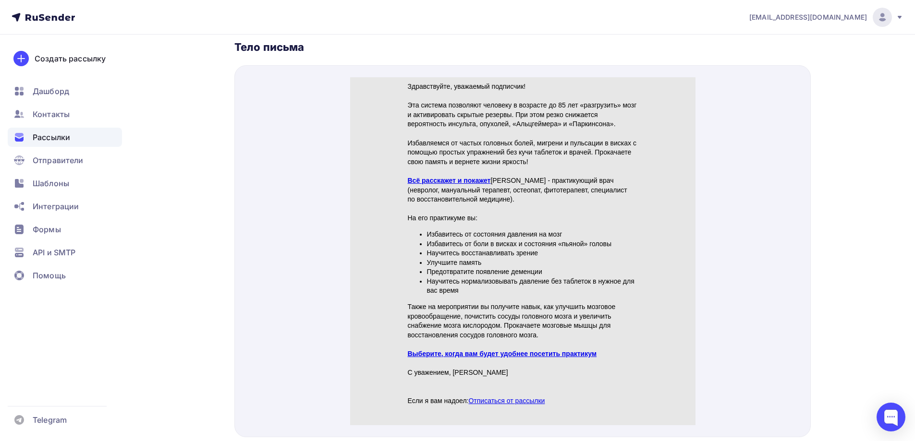
scroll to position [576, 0]
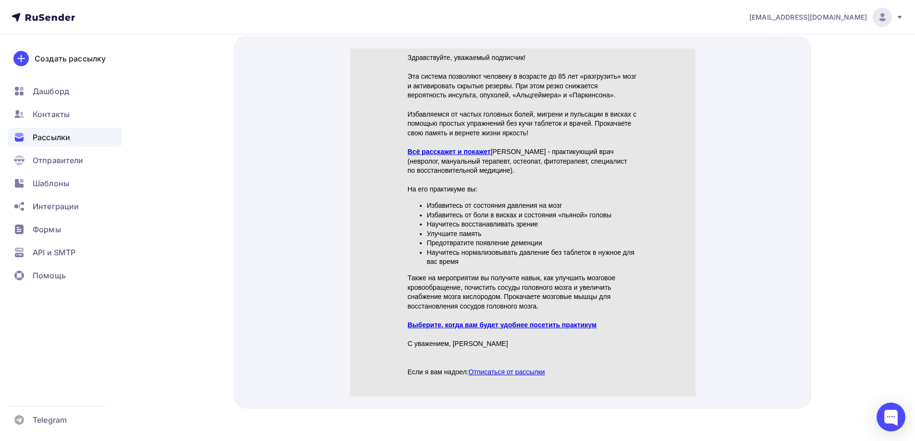
type input "Этого доктора знают все!"
click at [447, 137] on link "Всё расскажет и покажет" at bounding box center [448, 140] width 83 height 8
click at [441, 315] on link "Выберите, когда вам будет удобнее посетить практикум" at bounding box center [501, 313] width 189 height 8
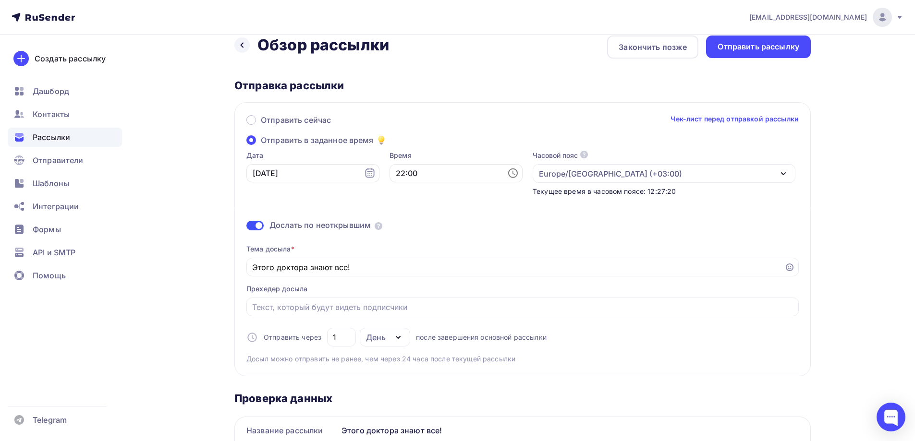
scroll to position [0, 0]
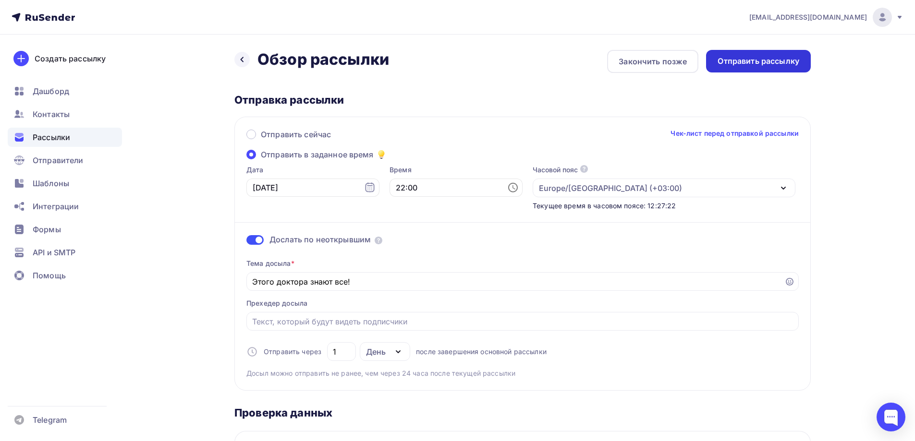
click at [746, 62] on div "Отправить рассылку" at bounding box center [759, 61] width 82 height 11
